Goal: Task Accomplishment & Management: Use online tool/utility

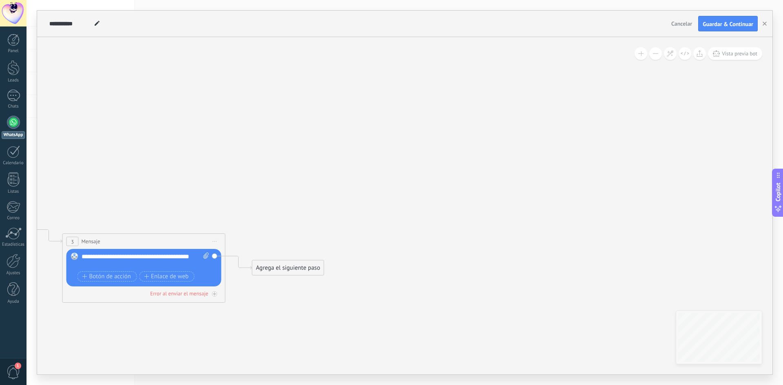
click at [19, 41] on link "Panel" at bounding box center [13, 44] width 26 height 20
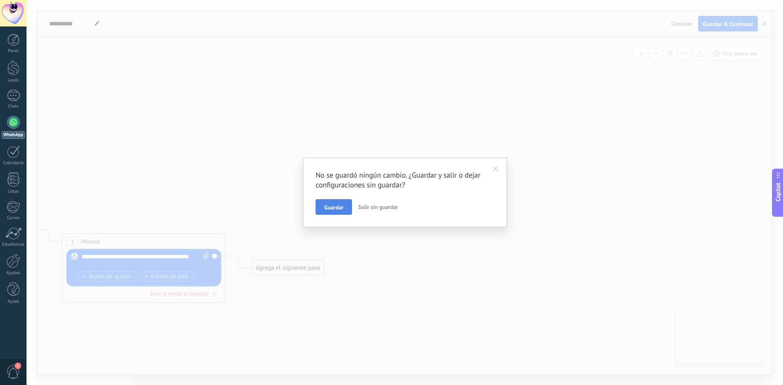
click at [340, 204] on button "Guardar" at bounding box center [334, 206] width 36 height 15
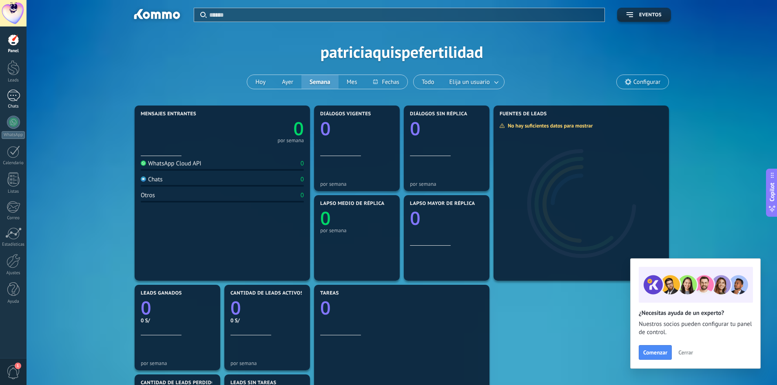
click at [13, 98] on div at bounding box center [13, 96] width 13 height 12
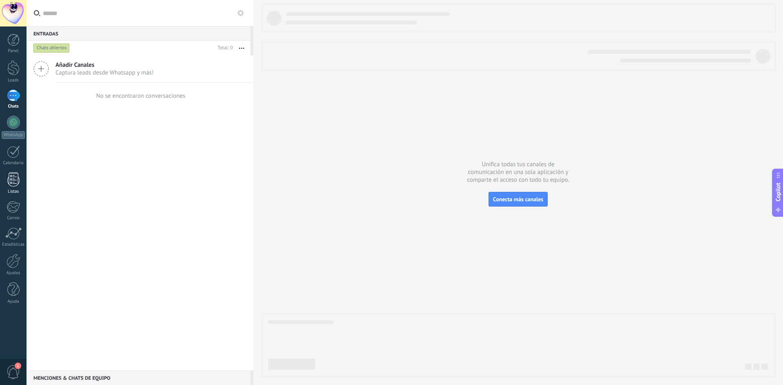
click at [9, 177] on div at bounding box center [13, 179] width 12 height 14
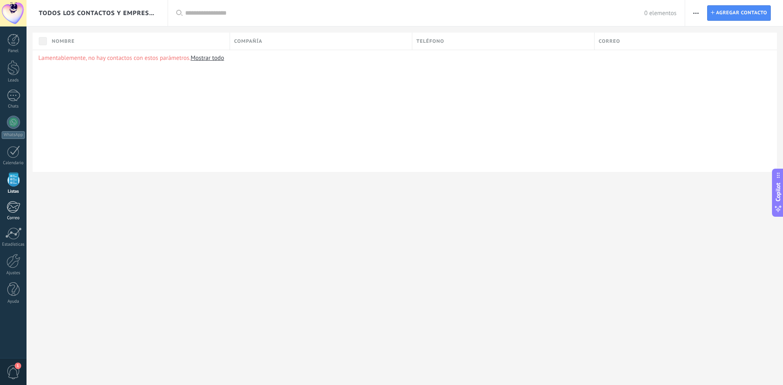
click at [15, 208] on div at bounding box center [13, 207] width 13 height 12
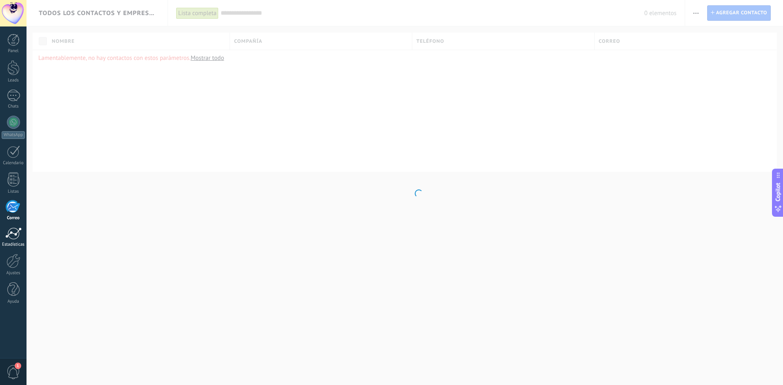
click at [14, 234] on div at bounding box center [13, 233] width 16 height 12
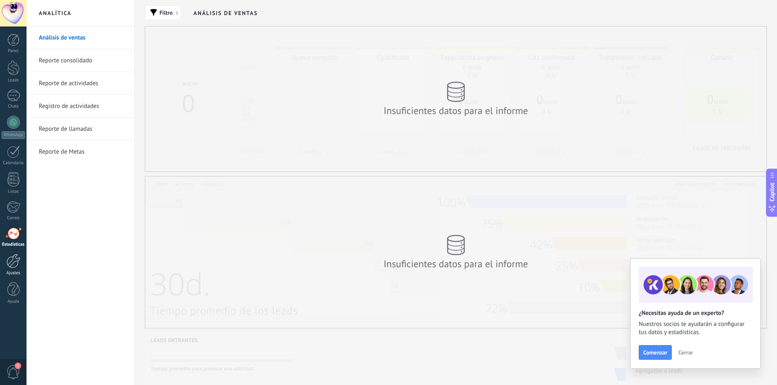
click at [11, 259] on div at bounding box center [14, 261] width 14 height 14
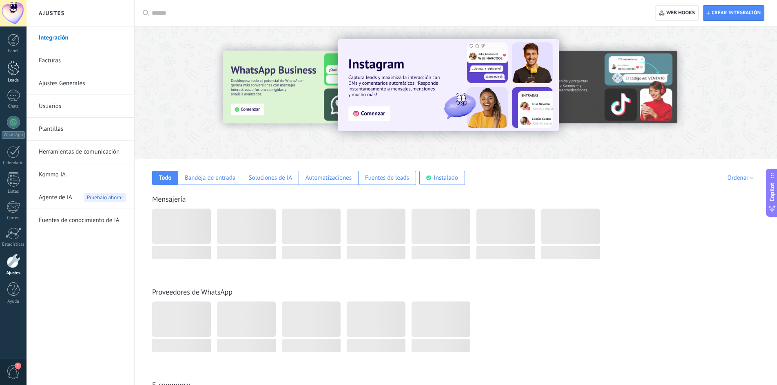
click at [13, 75] on link "Leads" at bounding box center [13, 71] width 26 height 23
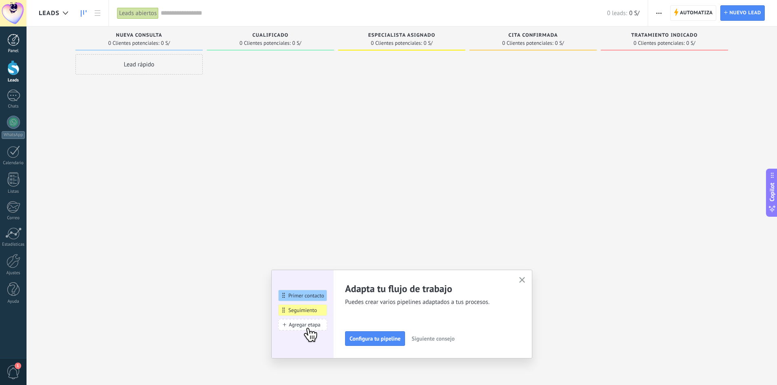
click at [10, 46] on div at bounding box center [13, 40] width 12 height 12
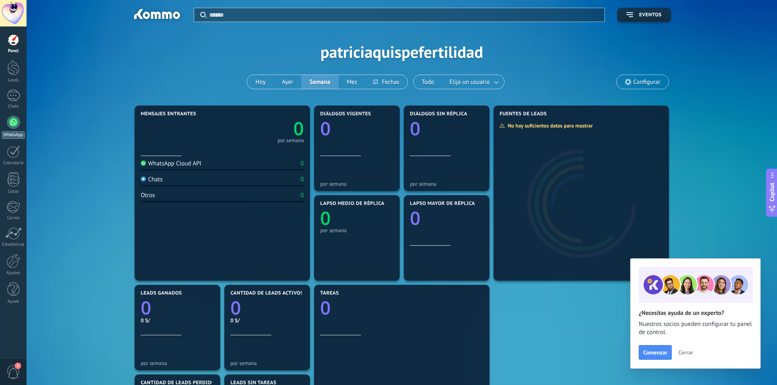
click at [10, 117] on div at bounding box center [13, 122] width 13 height 13
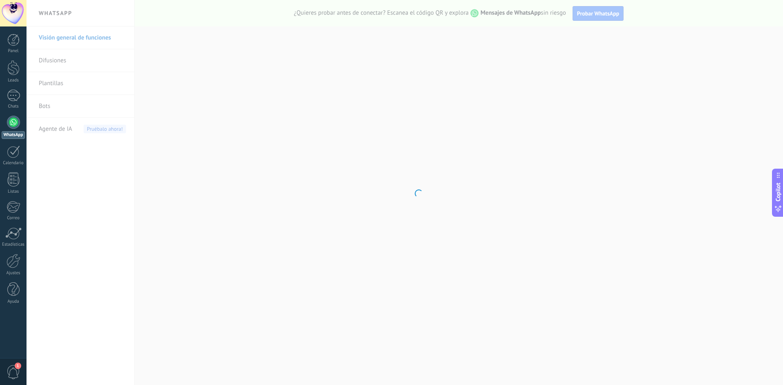
click at [54, 108] on body ".abecls-1,.abecls-2{fill-rule:evenodd}.abecls-2{fill:#fff} .abhcls-1{fill:none}…" at bounding box center [391, 192] width 783 height 385
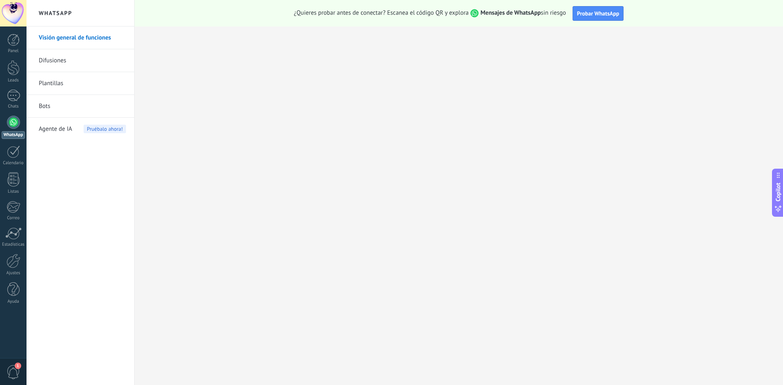
click at [49, 108] on link "Bots" at bounding box center [82, 106] width 87 height 23
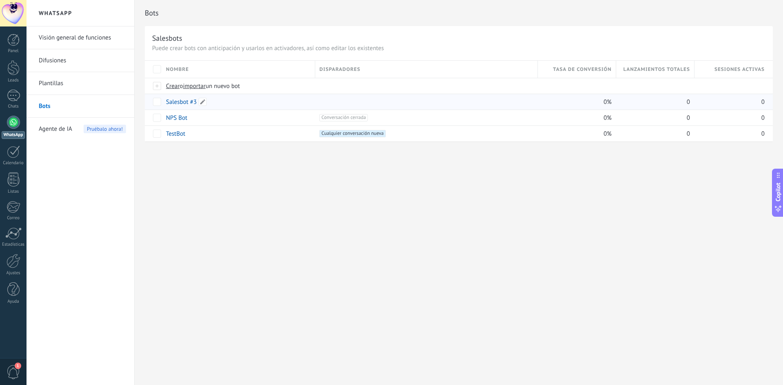
click at [188, 102] on link "Salesbot #3" at bounding box center [181, 102] width 31 height 8
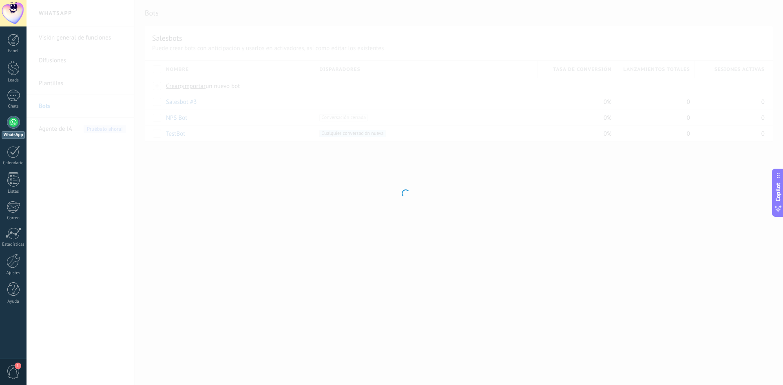
type input "**********"
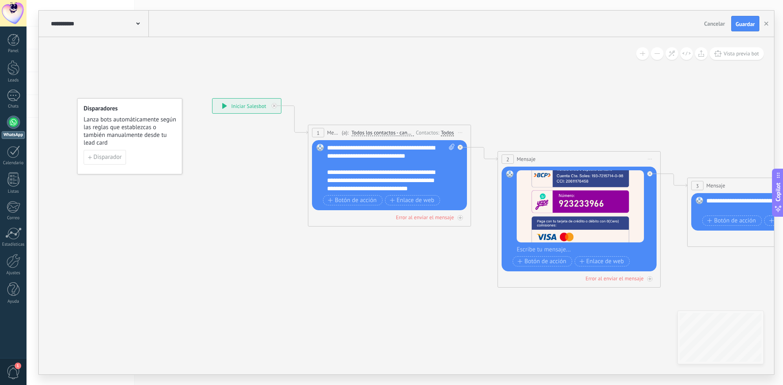
click at [105, 141] on span "Lanza bots automáticamente según las reglas que establezcas o también manualmen…" at bounding box center [130, 131] width 93 height 31
click at [117, 157] on span "Disparador" at bounding box center [107, 157] width 28 height 6
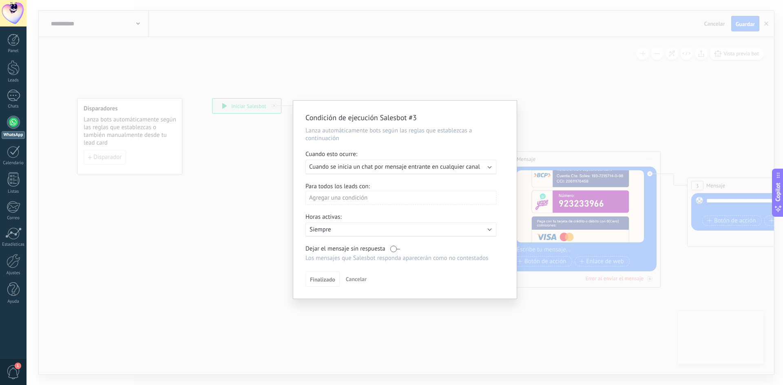
click at [446, 167] on span "Cuando se inicia un chat por mensaje entrante en cualquier canal" at bounding box center [394, 167] width 171 height 8
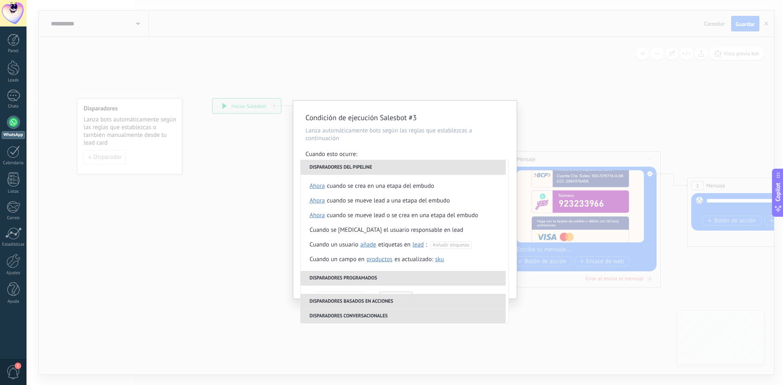
click at [218, 185] on div "Condición de ejecución Salesbot #3 Lanza automáticamente bots según las reglas …" at bounding box center [404, 192] width 756 height 385
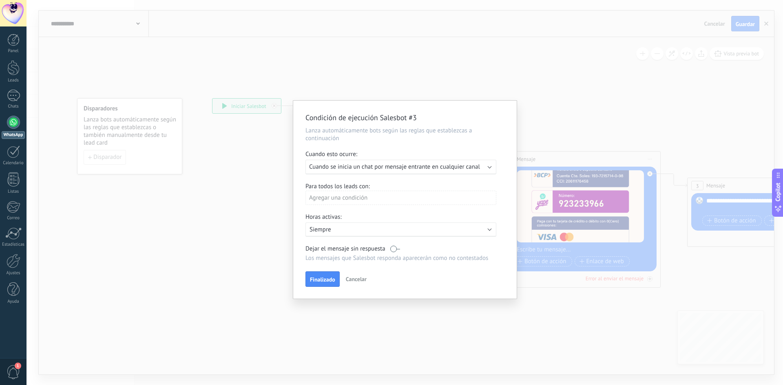
click at [185, 199] on div "Condición de ejecución Salesbot #3 Lanza automáticamente bots según las reglas …" at bounding box center [404, 192] width 756 height 385
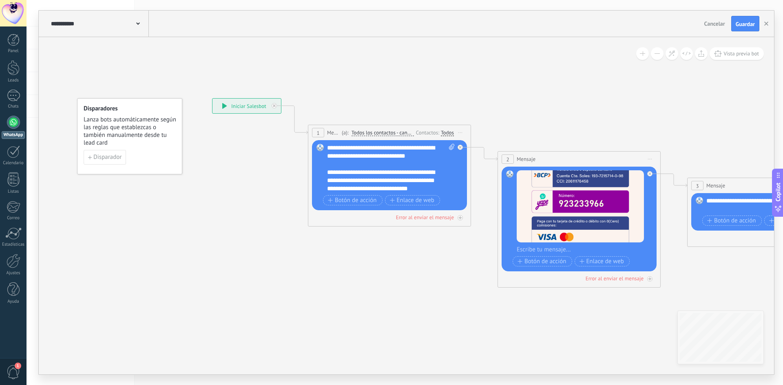
click at [16, 129] on link "WhatsApp" at bounding box center [13, 127] width 26 height 23
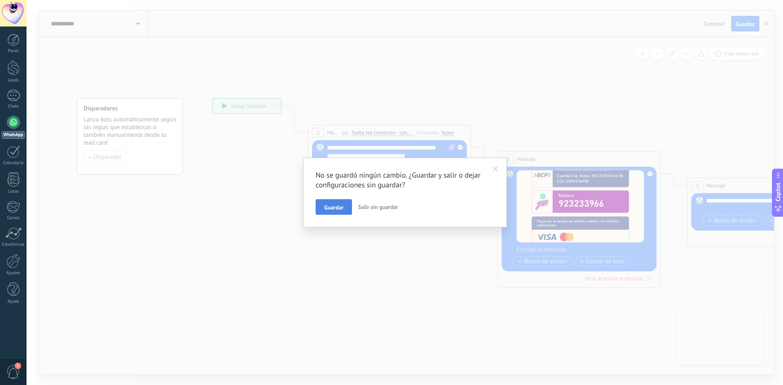
click at [338, 207] on span "Guardar" at bounding box center [333, 208] width 19 height 6
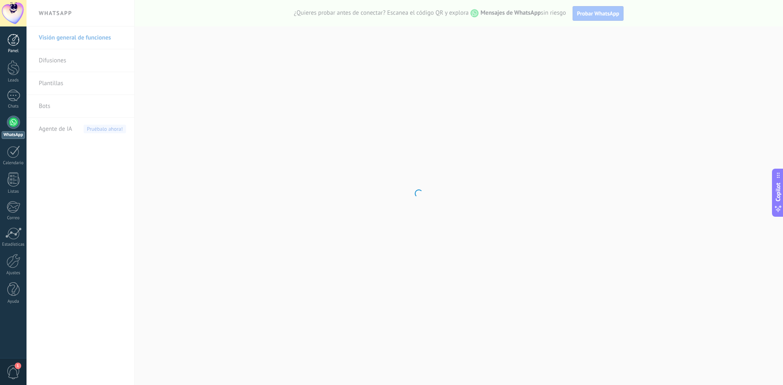
click at [17, 53] on div "Panel" at bounding box center [14, 51] width 24 height 5
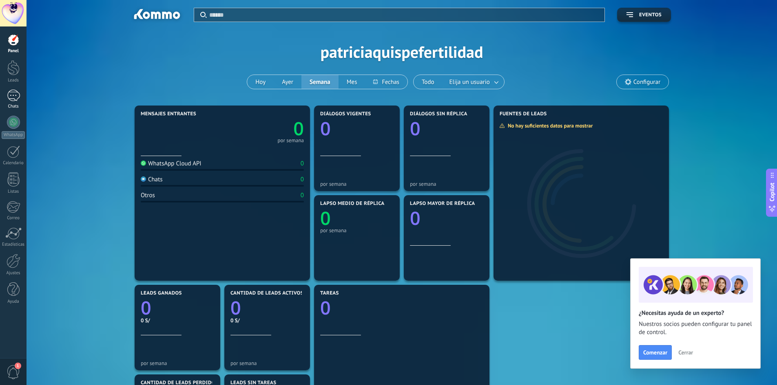
click at [12, 93] on div at bounding box center [13, 96] width 13 height 12
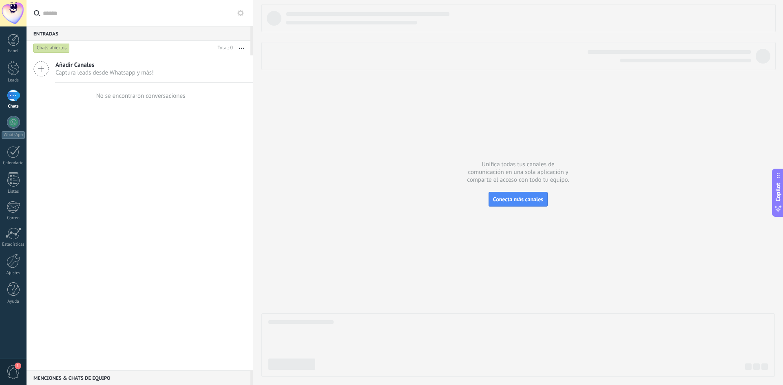
click at [110, 66] on span "Añadir Canales" at bounding box center [104, 65] width 98 height 8
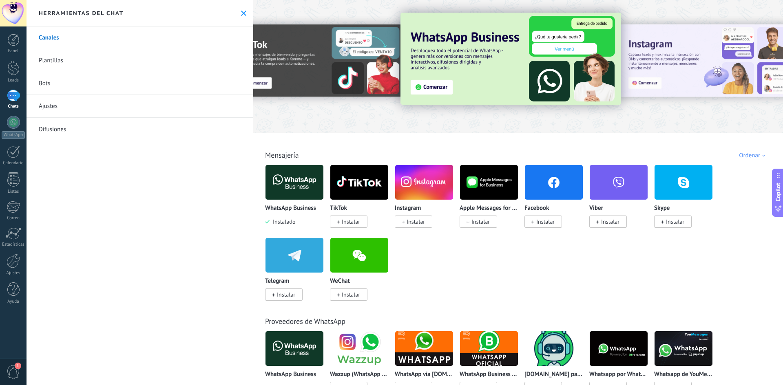
click at [740, 156] on div "Ordenar" at bounding box center [753, 156] width 29 height 8
click at [738, 168] on div "Elegidos del equipo" at bounding box center [736, 170] width 68 height 14
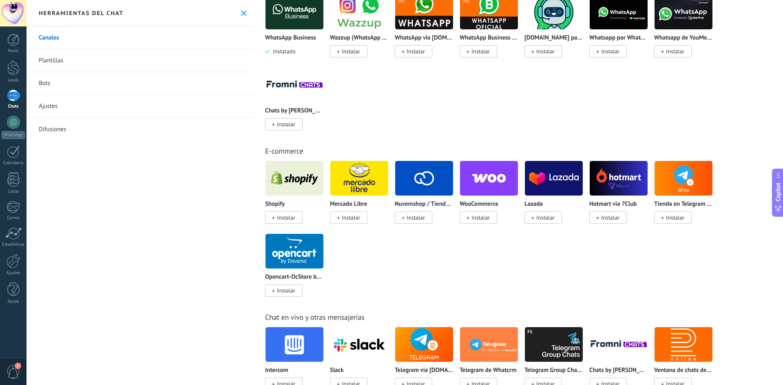
scroll to position [163, 0]
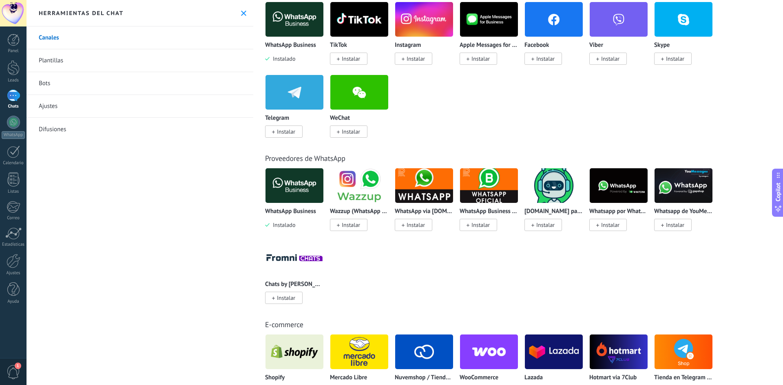
click at [295, 158] on link "Proveedores de WhatsApp" at bounding box center [305, 158] width 80 height 9
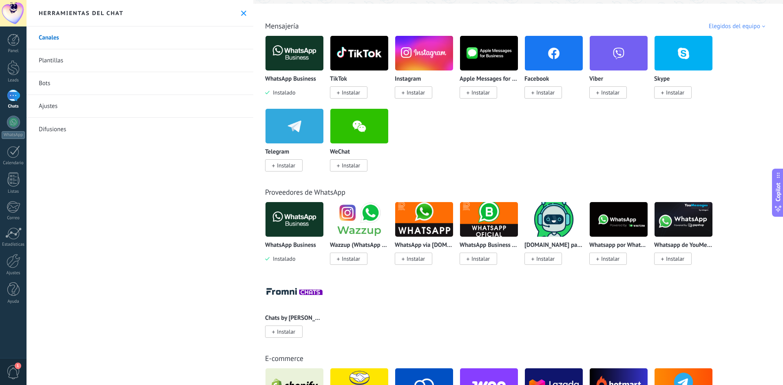
scroll to position [0, 0]
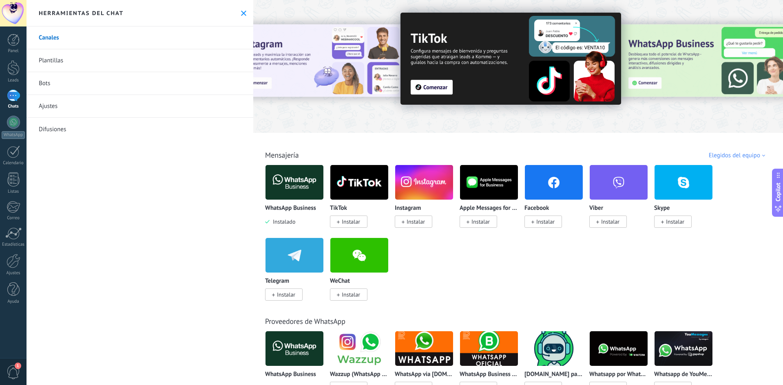
drag, startPoint x: 717, startPoint y: 154, endPoint x: 579, endPoint y: 288, distance: 192.0
click at [286, 180] on img at bounding box center [294, 183] width 58 height 40
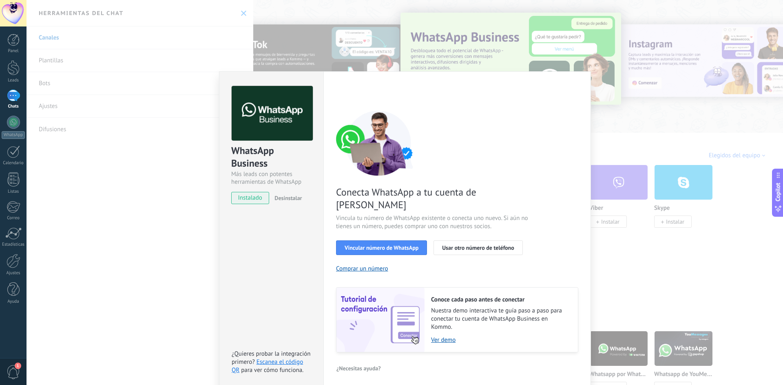
click at [597, 82] on div "WhatsApp Business Más leads con potentes herramientas de WhatsApp instalado Des…" at bounding box center [404, 192] width 756 height 385
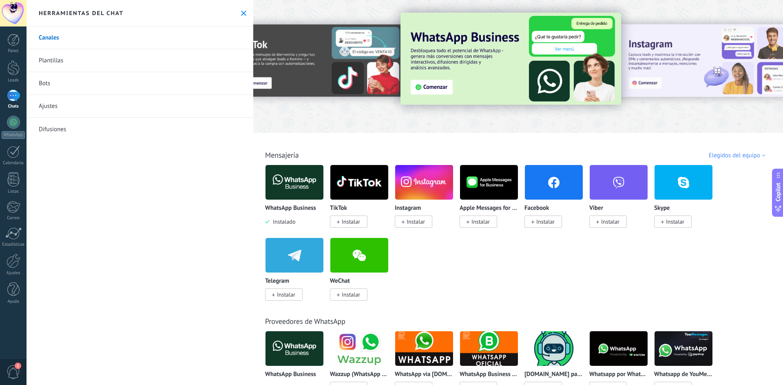
click at [735, 97] on div at bounding box center [720, 65] width 183 height 73
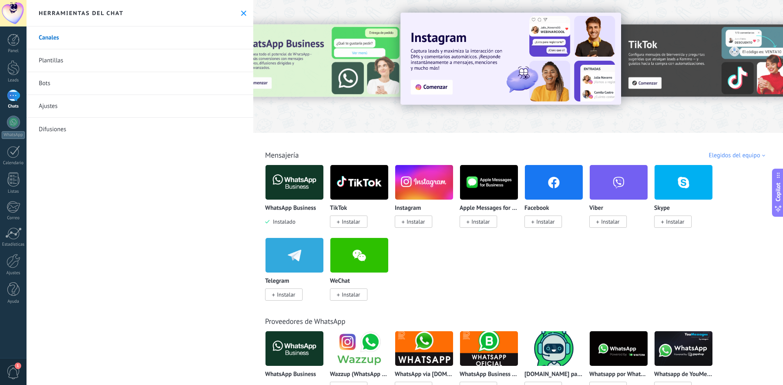
click at [726, 95] on div at bounding box center [720, 65] width 183 height 73
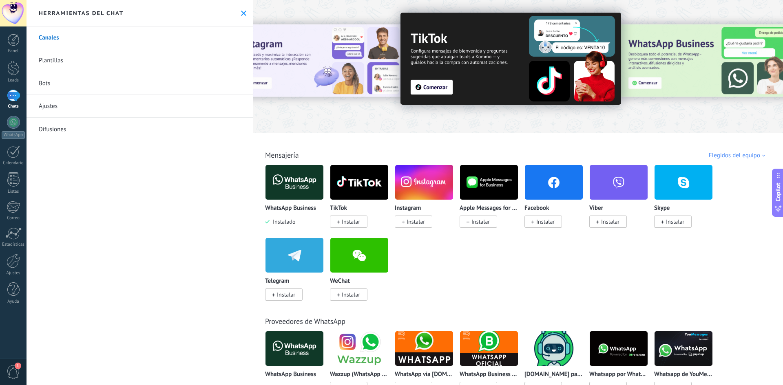
click at [723, 94] on div at bounding box center [720, 65] width 183 height 73
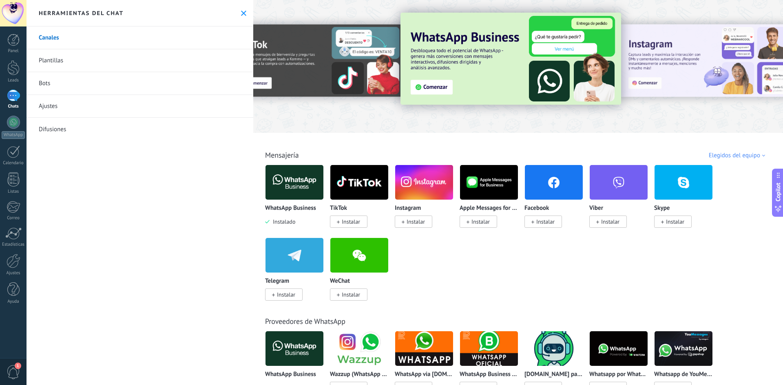
click at [700, 97] on div at bounding box center [720, 65] width 183 height 73
